Goal: Information Seeking & Learning: Learn about a topic

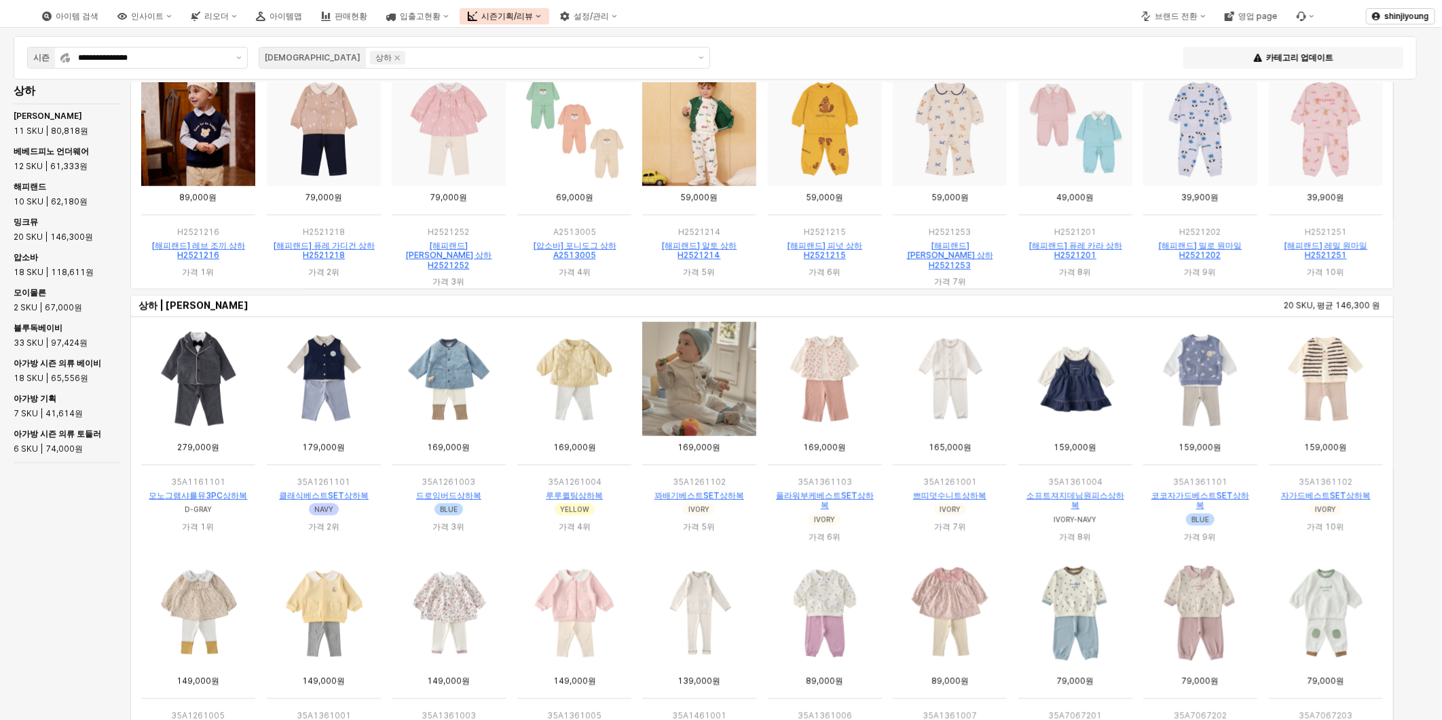
scroll to position [982, 0]
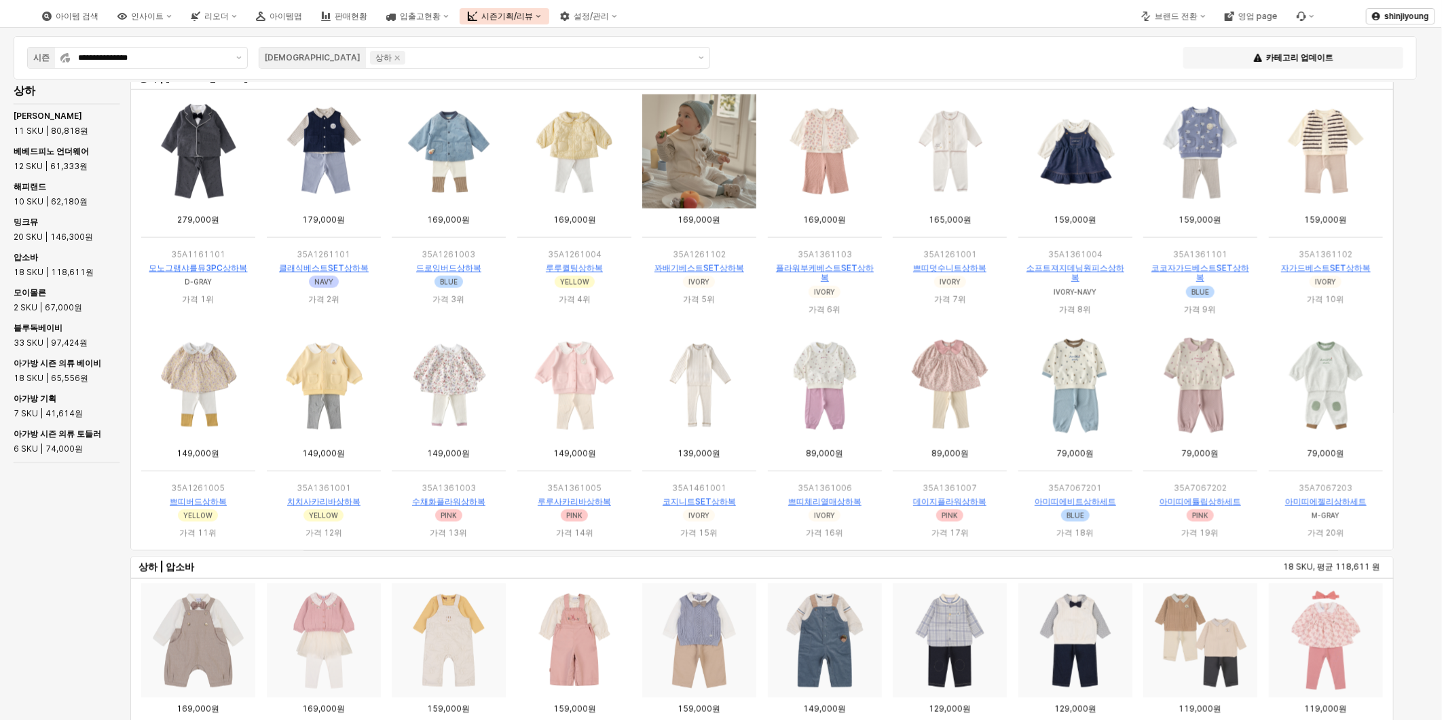
click at [449, 153] on img "App Frame" at bounding box center [449, 151] width 114 height 114
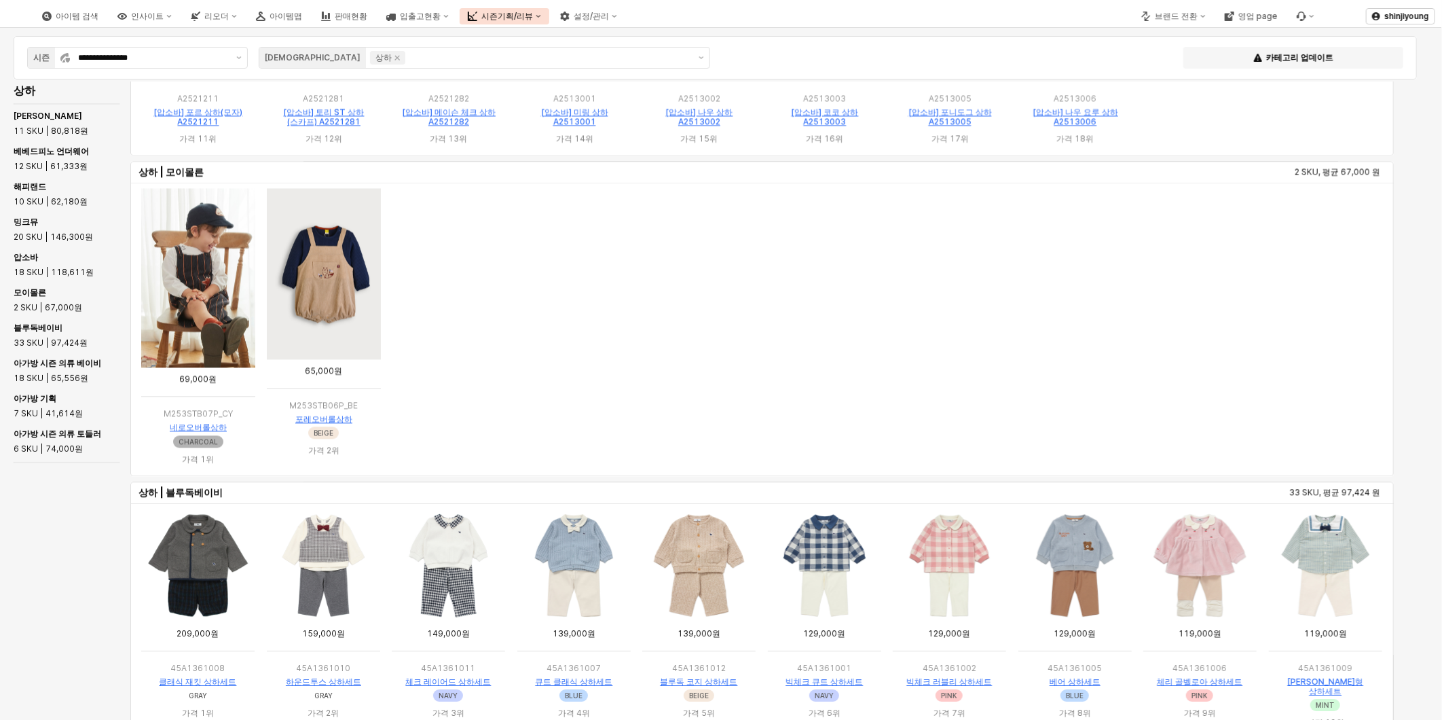
scroll to position [1823, 0]
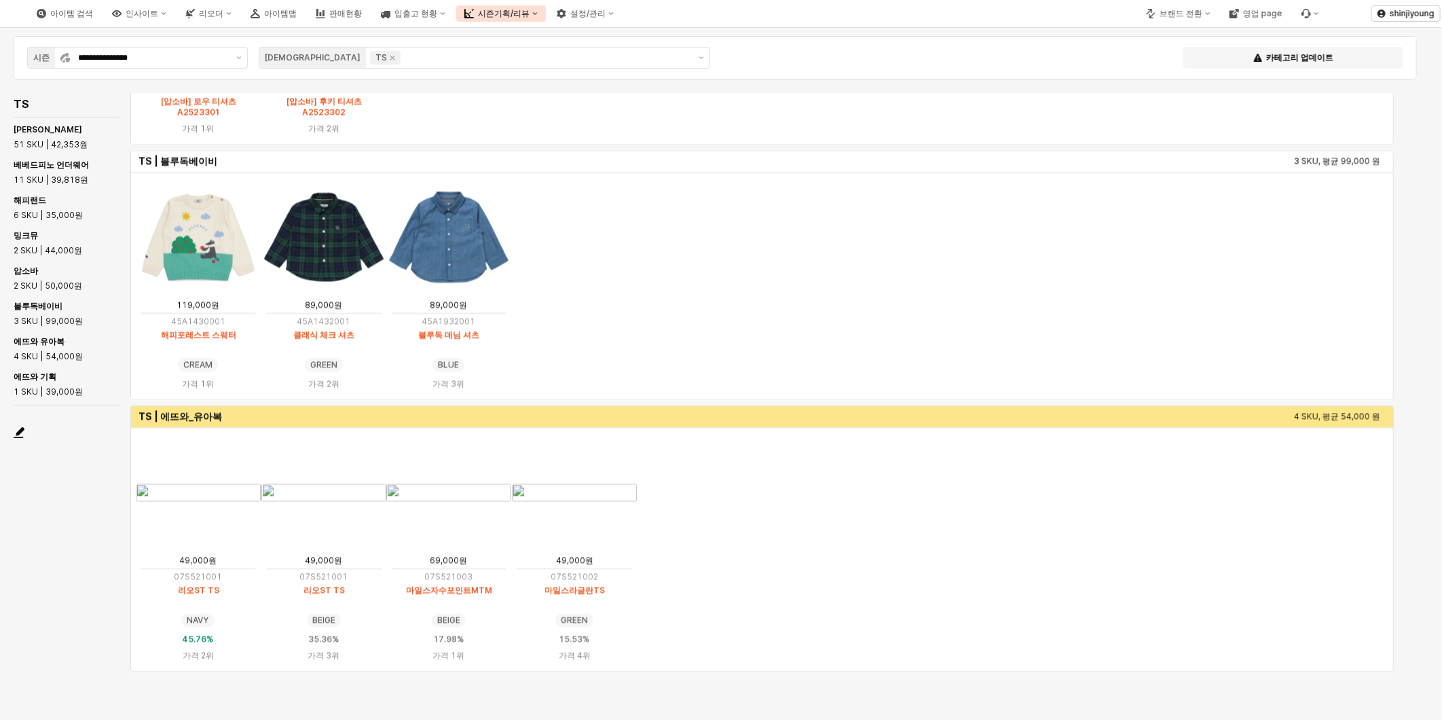
scroll to position [1312, 0]
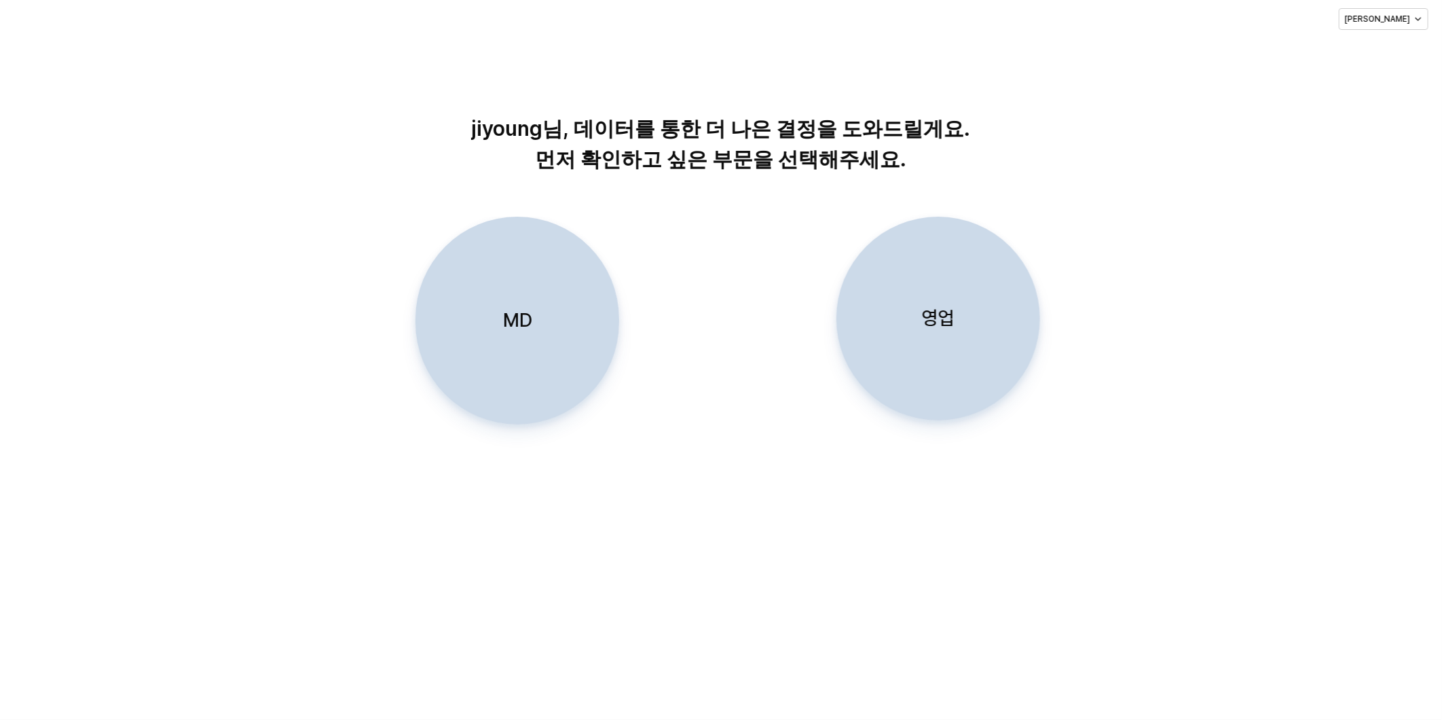
click at [486, 338] on div "MD" at bounding box center [517, 320] width 191 height 206
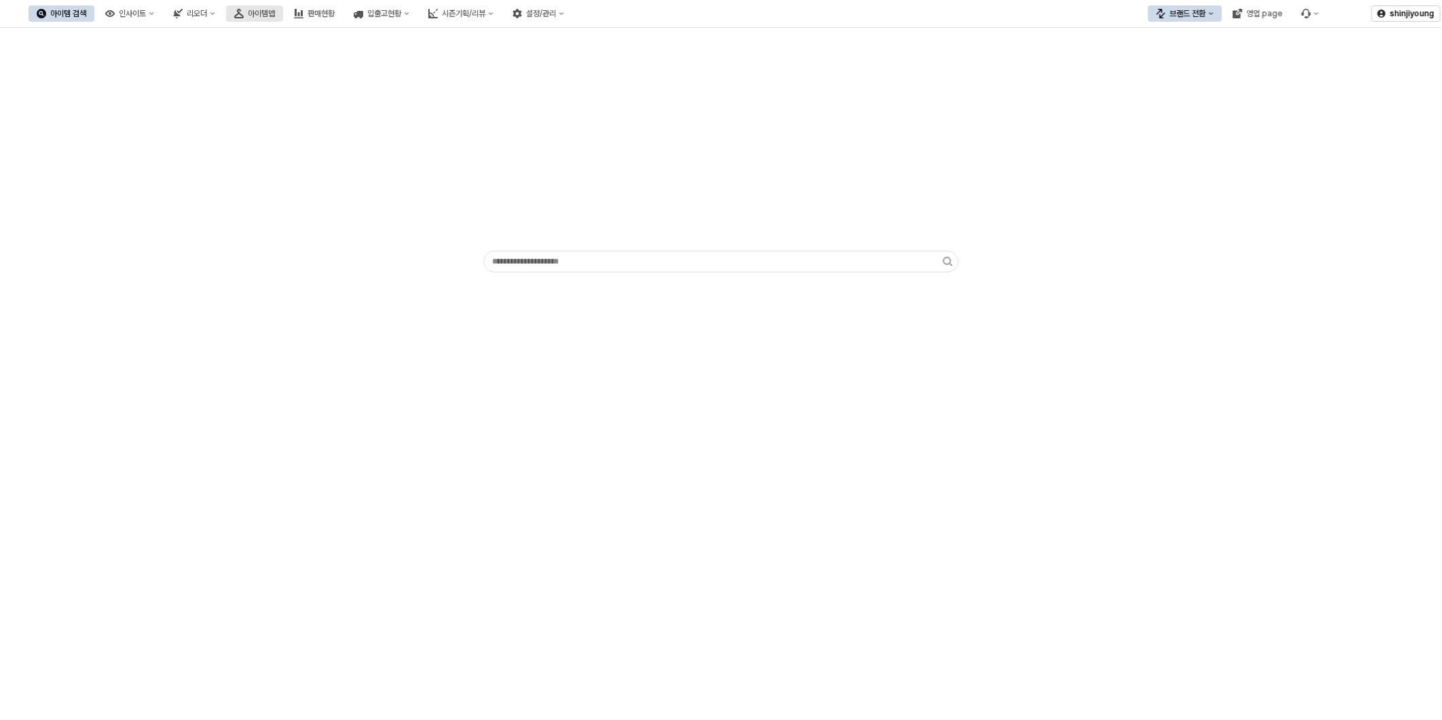
click at [275, 12] on div "아이템맵" at bounding box center [261, 14] width 27 height 10
